Goal: Transaction & Acquisition: Purchase product/service

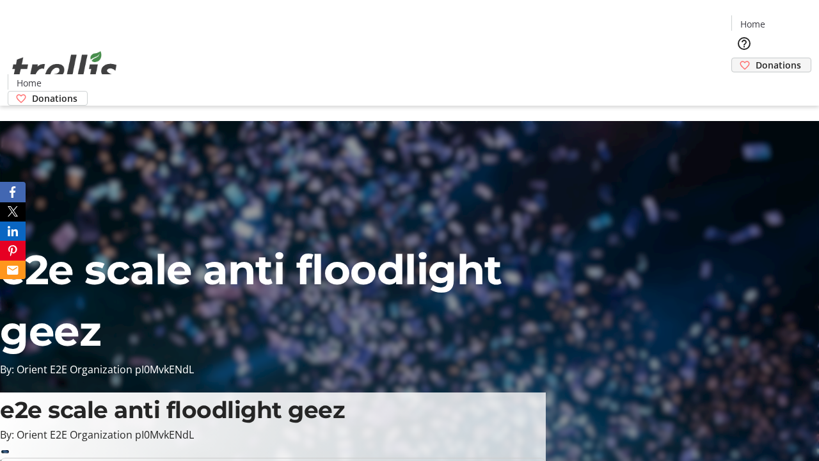
click at [756, 58] on span "Donations" at bounding box center [778, 64] width 45 height 13
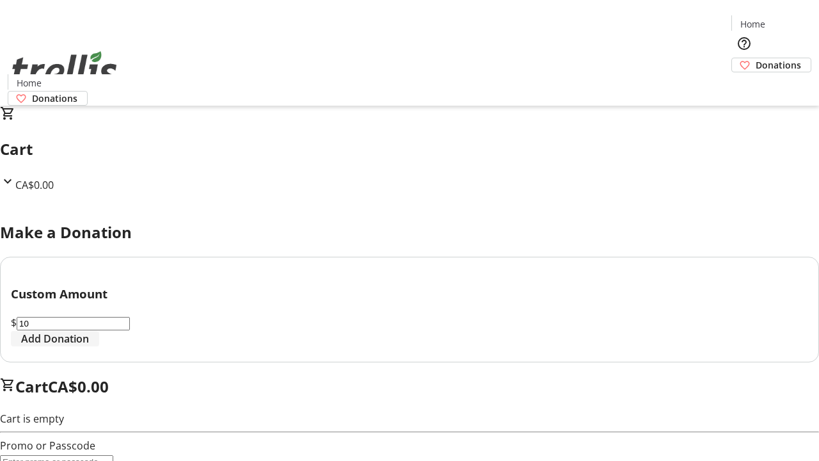
click at [89, 346] on span "Add Donation" at bounding box center [55, 338] width 68 height 15
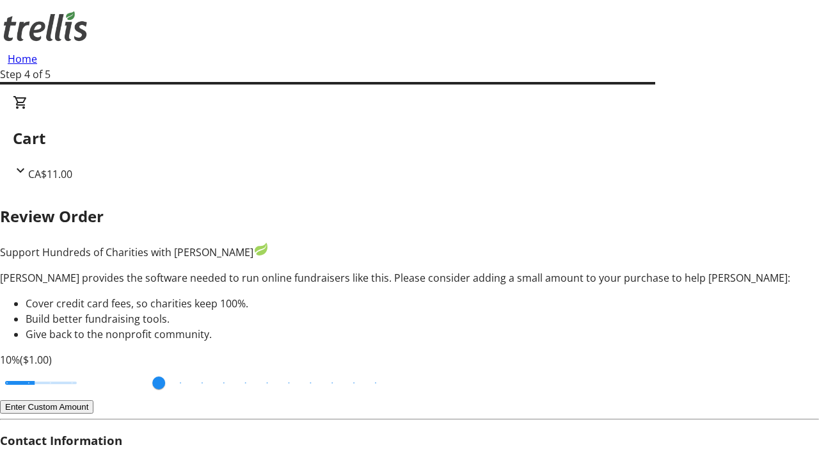
type input "3"
click at [86, 369] on input "Cover fees percentage" at bounding box center [41, 383] width 99 height 28
